Goal: Obtain resource: Obtain resource

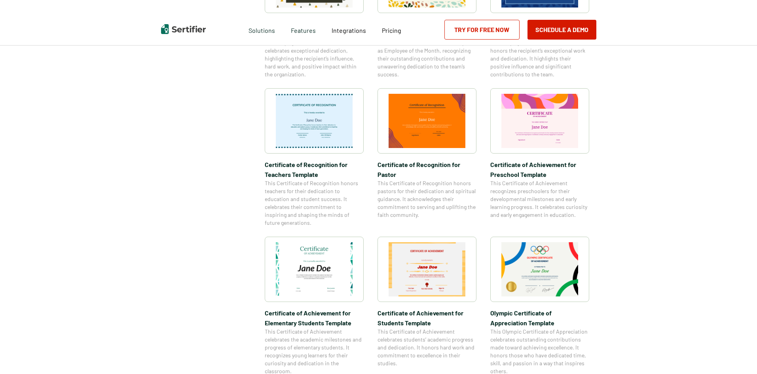
scroll to position [396, 0]
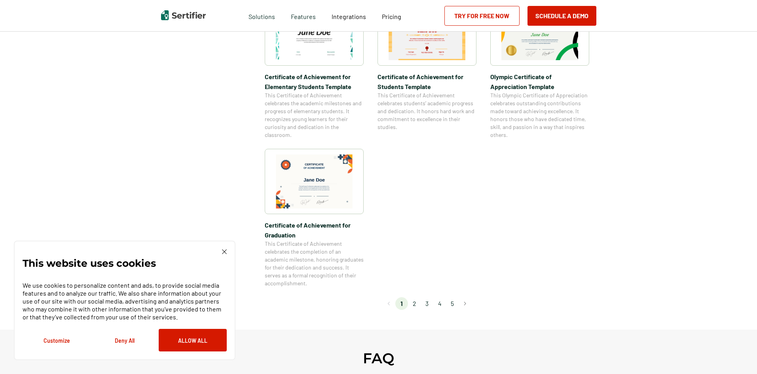
scroll to position [633, 0]
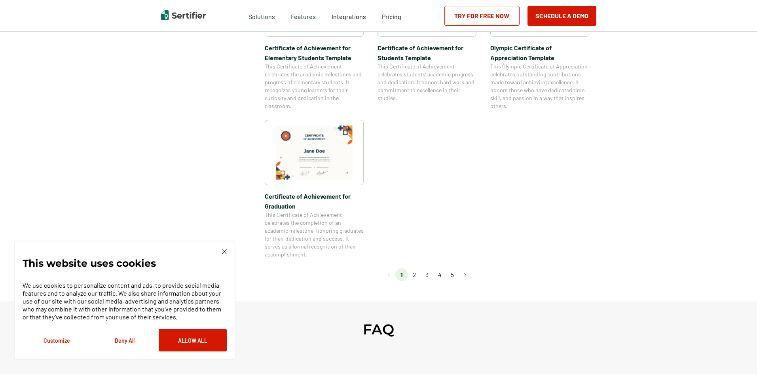
click at [418, 275] on li "2" at bounding box center [414, 274] width 13 height 13
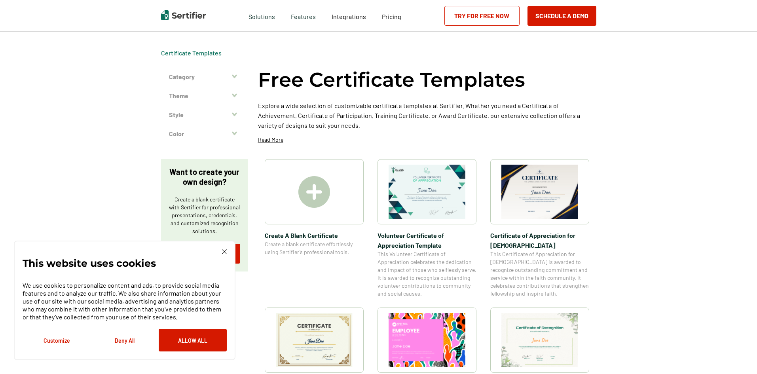
scroll to position [0, 0]
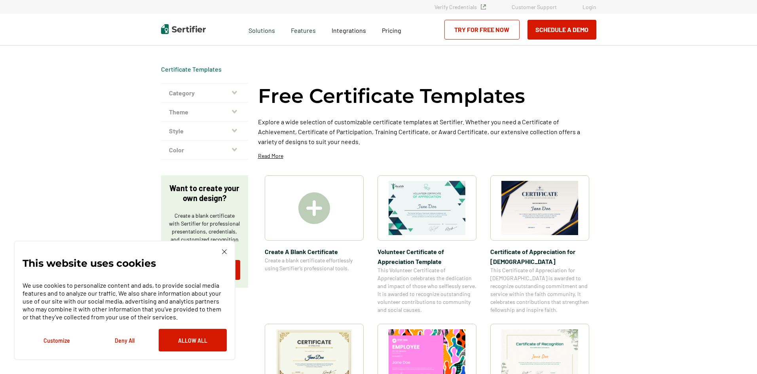
click at [537, 205] on img at bounding box center [539, 208] width 77 height 54
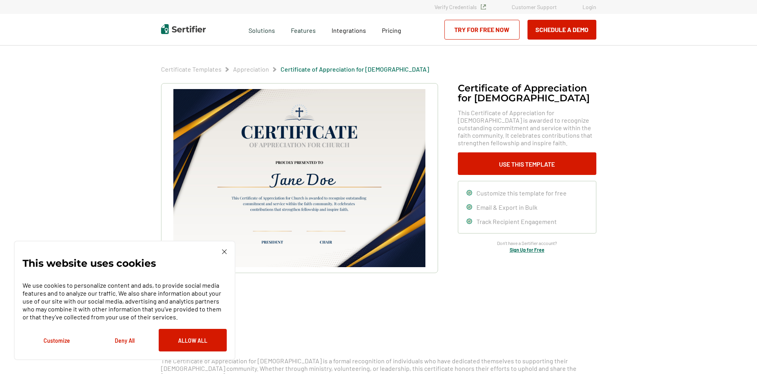
click at [268, 169] on img at bounding box center [299, 178] width 252 height 178
click at [196, 342] on button "Allow All" at bounding box center [193, 340] width 68 height 23
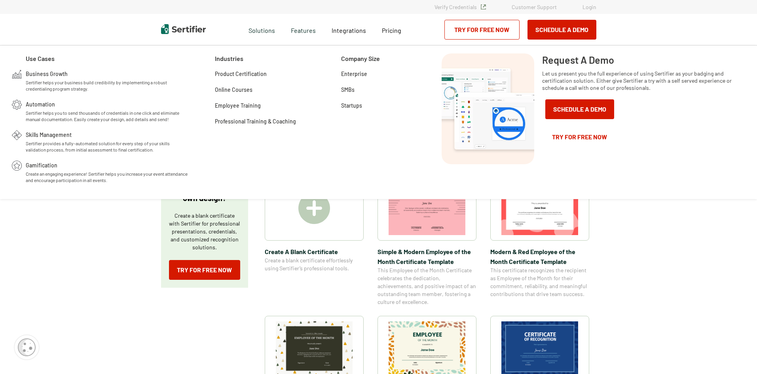
drag, startPoint x: 746, startPoint y: 241, endPoint x: 735, endPoint y: 242, distance: 10.8
